Goal: Information Seeking & Learning: Learn about a topic

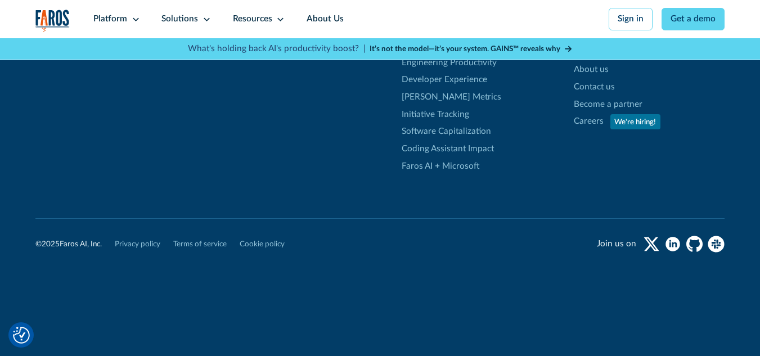
scroll to position [4388, 0]
click at [710, 38] on nav "Platform Unlock engineering productivity at scale. Stay ahead with products des…" at bounding box center [404, 19] width 642 height 38
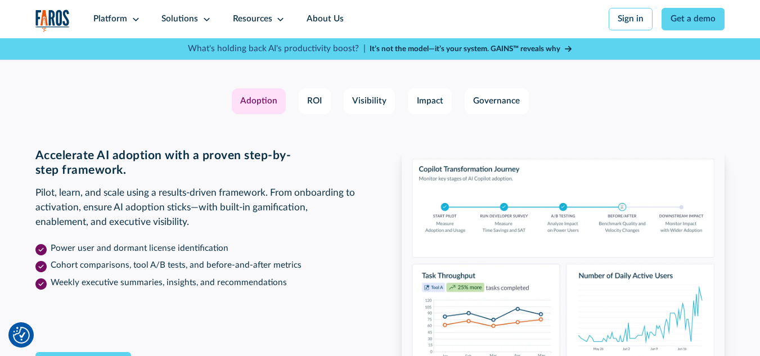
scroll to position [1615, 0]
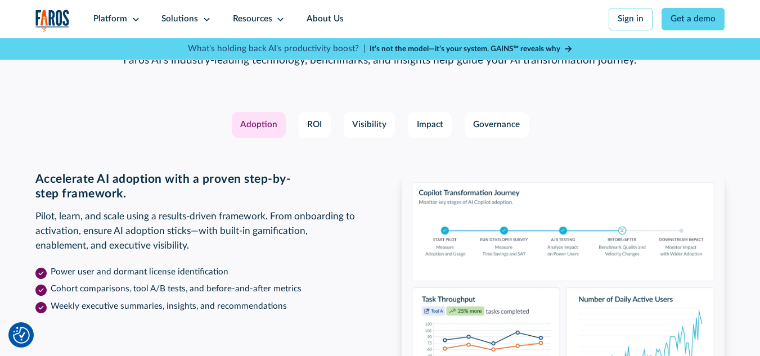
click at [0, 0] on p "Stories and case studies" at bounding box center [0, 0] width 0 height 0
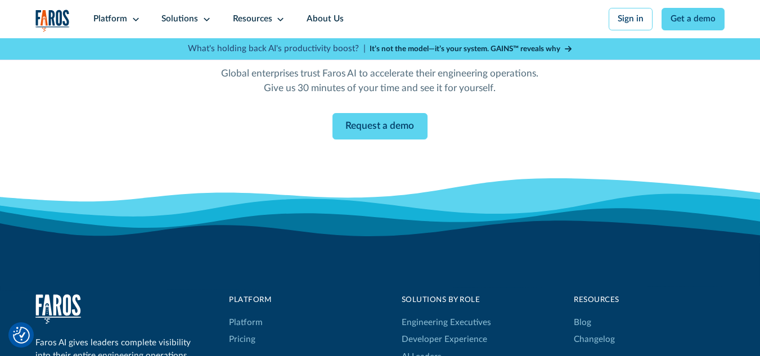
scroll to position [1199, 0]
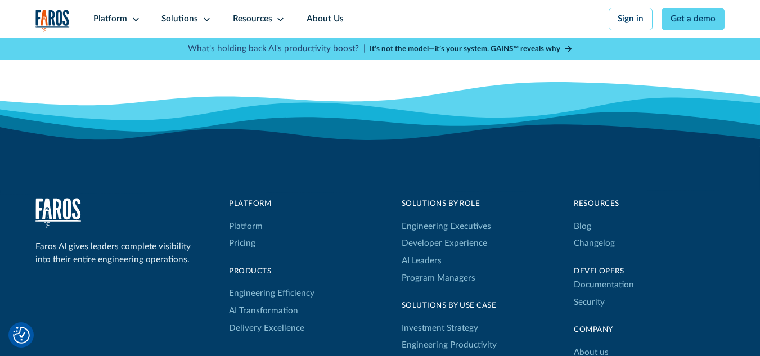
click at [54, 228] on img "home" at bounding box center [58, 213] width 46 height 30
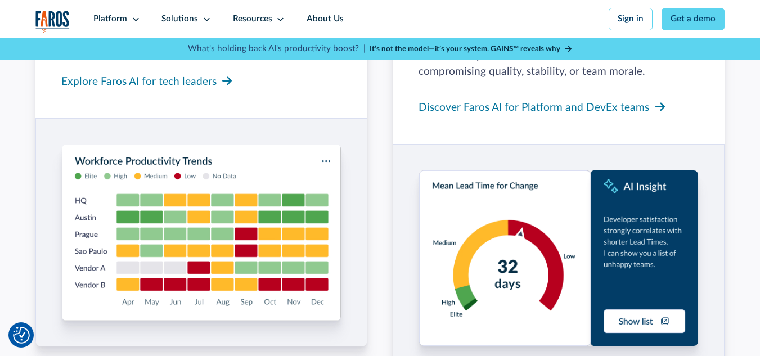
scroll to position [937, 0]
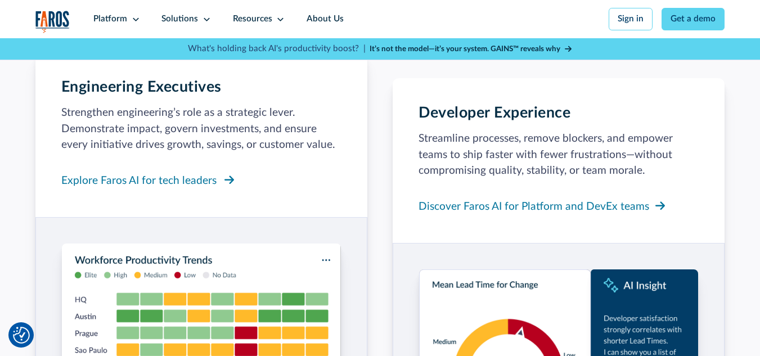
click at [197, 188] on div "Explore Faros AI for tech leaders" at bounding box center [138, 181] width 155 height 16
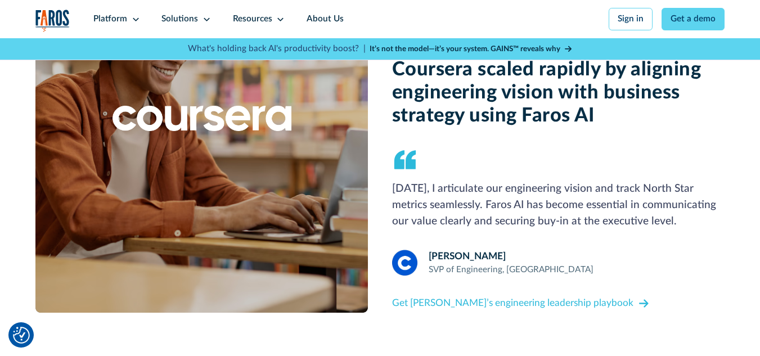
scroll to position [1087, 0]
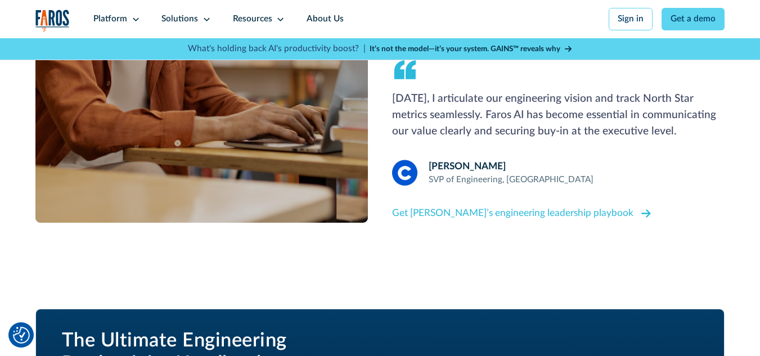
click at [463, 211] on div "Get Mustafa’s engineering leadership playbook" at bounding box center [512, 213] width 241 height 15
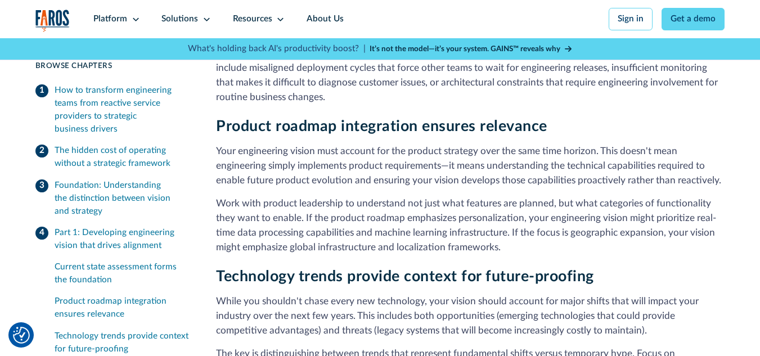
scroll to position [1687, 0]
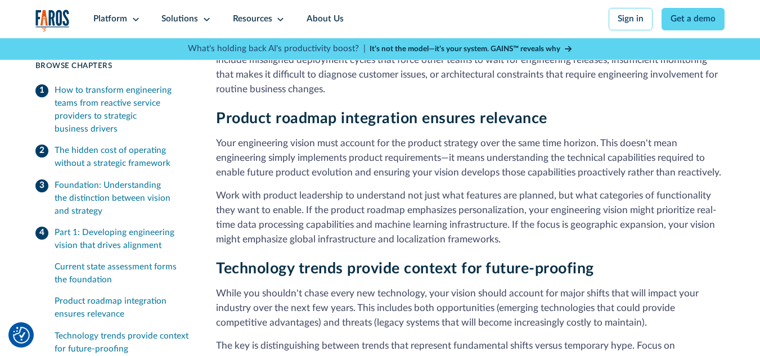
click at [340, 101] on div "Part 1: Developing engineering vision that drives alignment Creating an effecti…" at bounding box center [470, 318] width 508 height 998
